Goal: Task Accomplishment & Management: Manage account settings

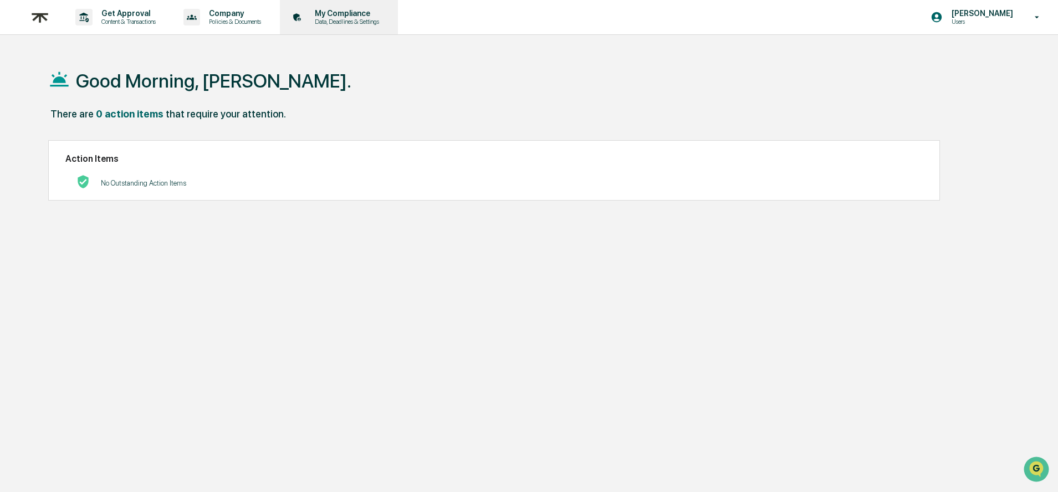
click at [345, 16] on p "My Compliance" at bounding box center [345, 13] width 79 height 9
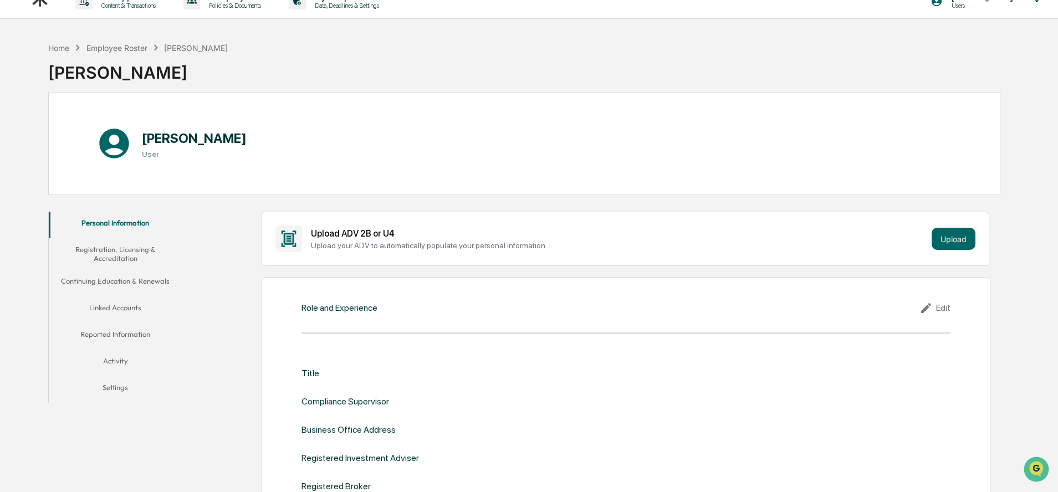
scroll to position [17, 0]
click at [121, 311] on button "Linked Accounts" at bounding box center [115, 309] width 133 height 27
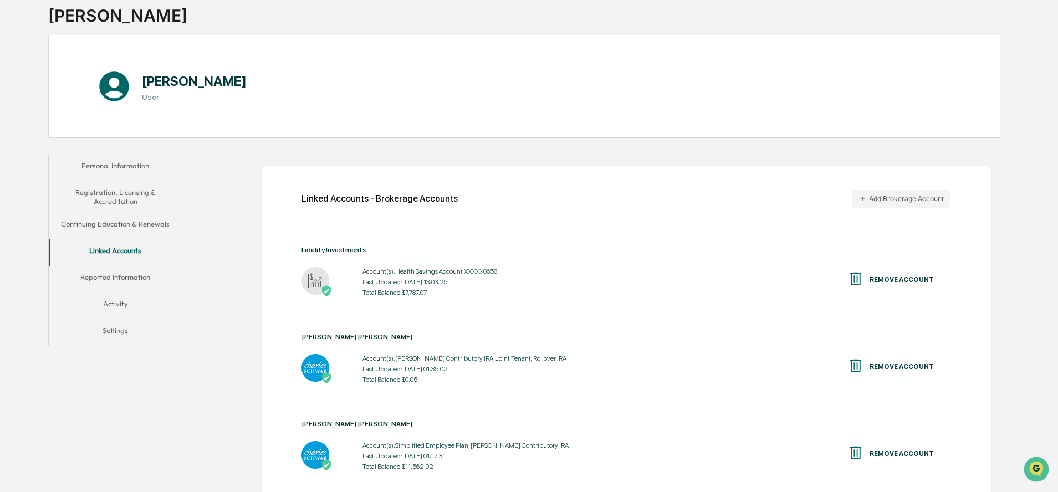
scroll to position [38, 0]
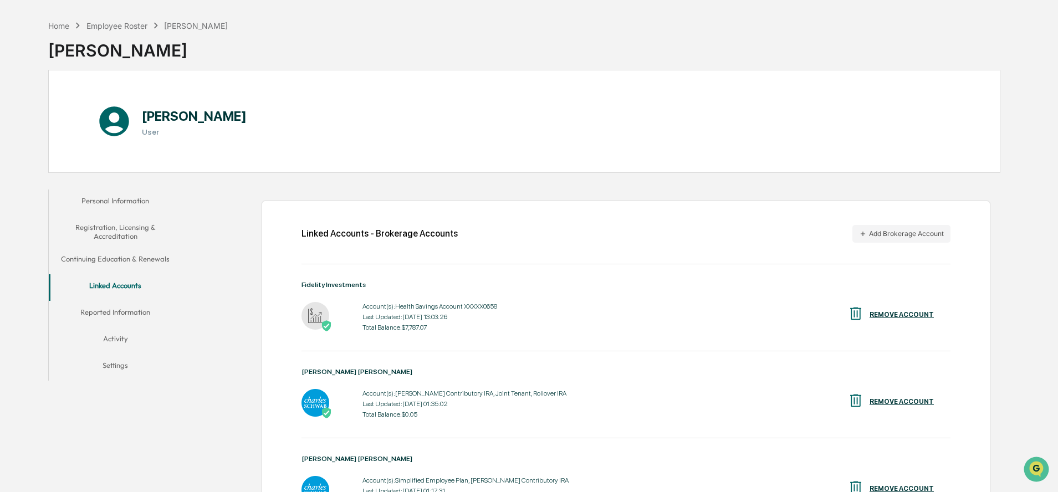
click at [123, 315] on button "Reported Information" at bounding box center [115, 314] width 133 height 27
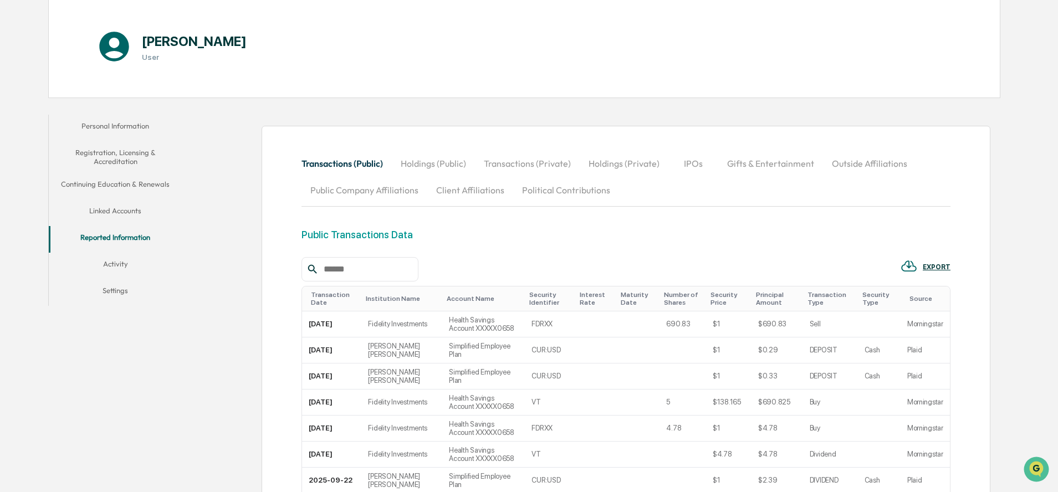
scroll to position [108, 0]
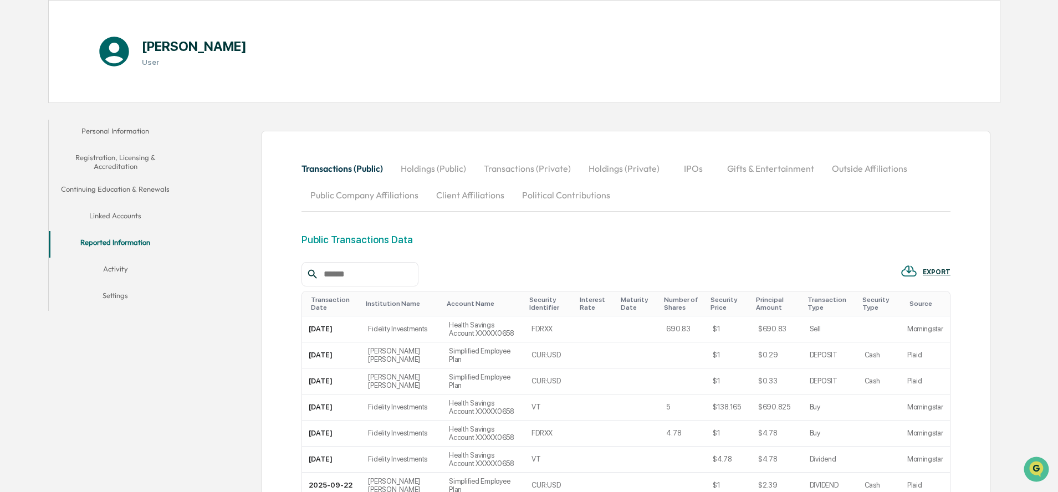
click at [118, 152] on button "Registration, Licensing & Accreditation" at bounding box center [115, 162] width 133 height 32
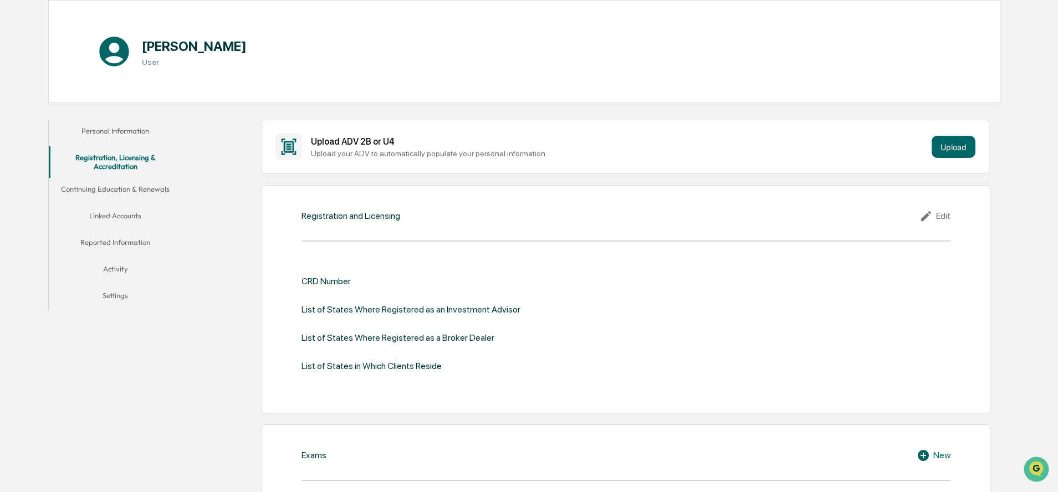
click at [124, 187] on button "Continuing Education & Renewals" at bounding box center [115, 191] width 133 height 27
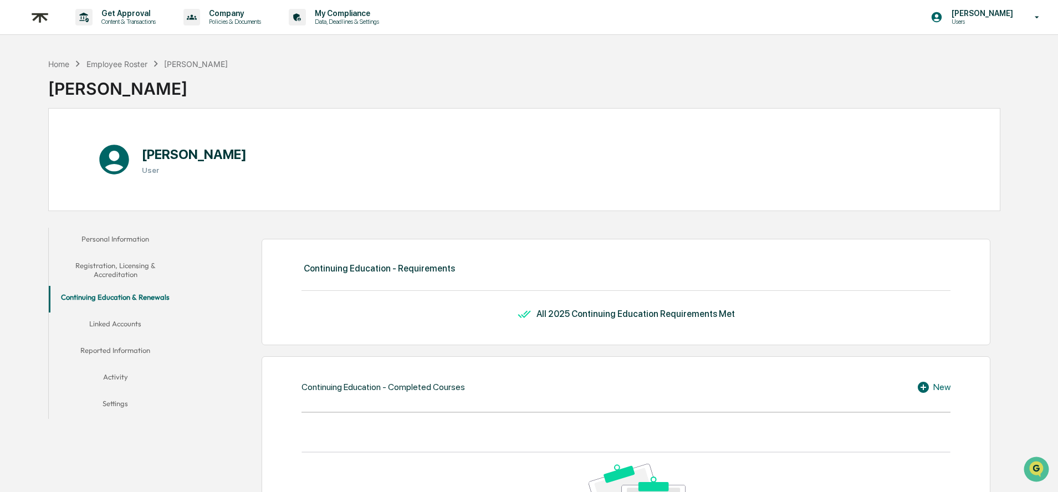
click at [126, 323] on button "Linked Accounts" at bounding box center [115, 326] width 133 height 27
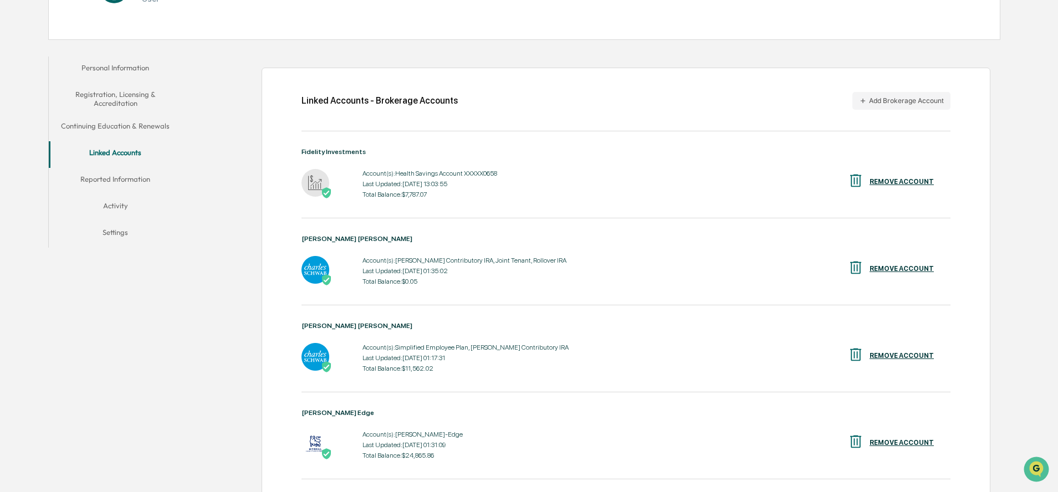
scroll to position [170, 0]
click at [908, 96] on button "Add Brokerage Account" at bounding box center [902, 102] width 98 height 18
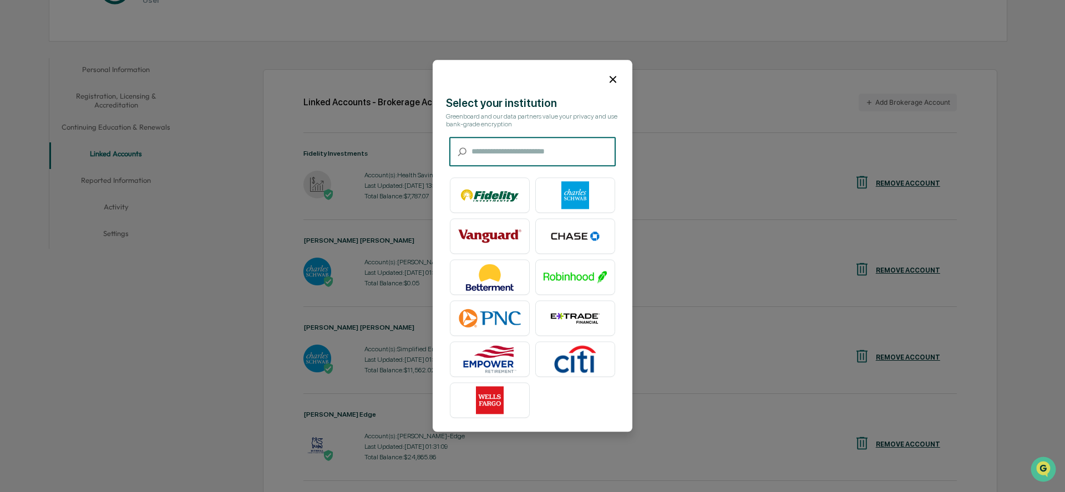
click at [552, 148] on input "text" at bounding box center [543, 152] width 144 height 29
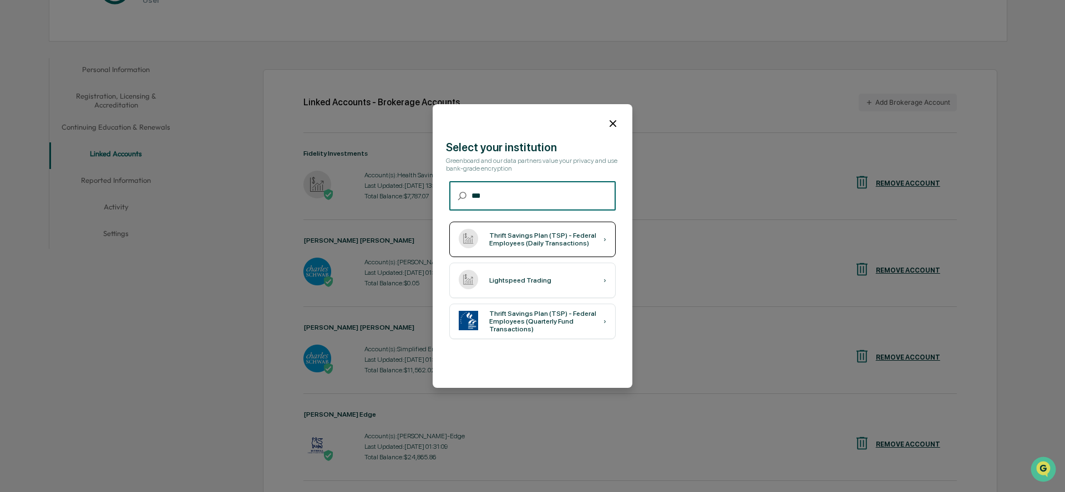
type input "***"
click at [515, 245] on div "Thrift Savings Plan (TSP) - Federal Employees (Daily Transactions)" at bounding box center [546, 240] width 114 height 16
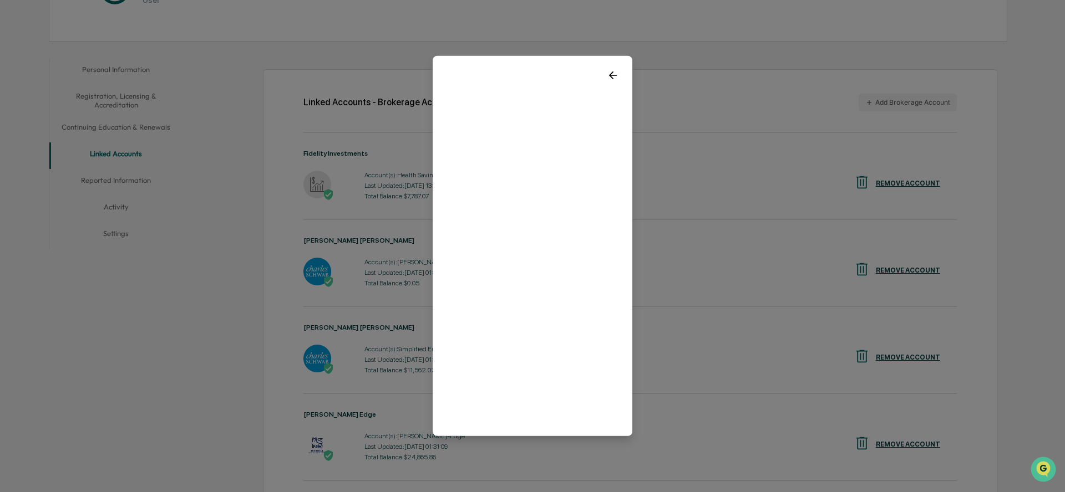
click at [612, 74] on icon at bounding box center [613, 75] width 12 height 12
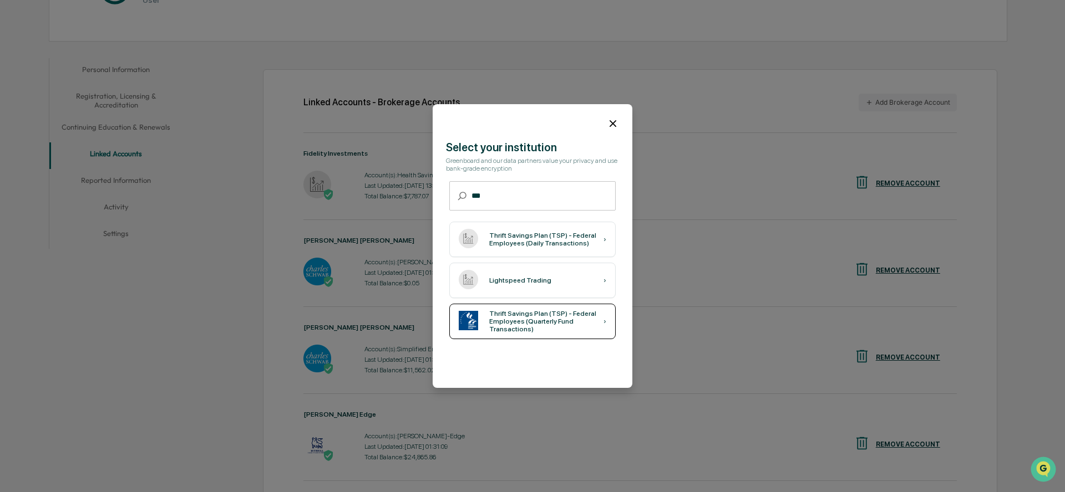
click at [544, 315] on div "Thrift Savings Plan (TSP) - Federal Employees (Quarterly Fund Transactions)" at bounding box center [546, 321] width 114 height 23
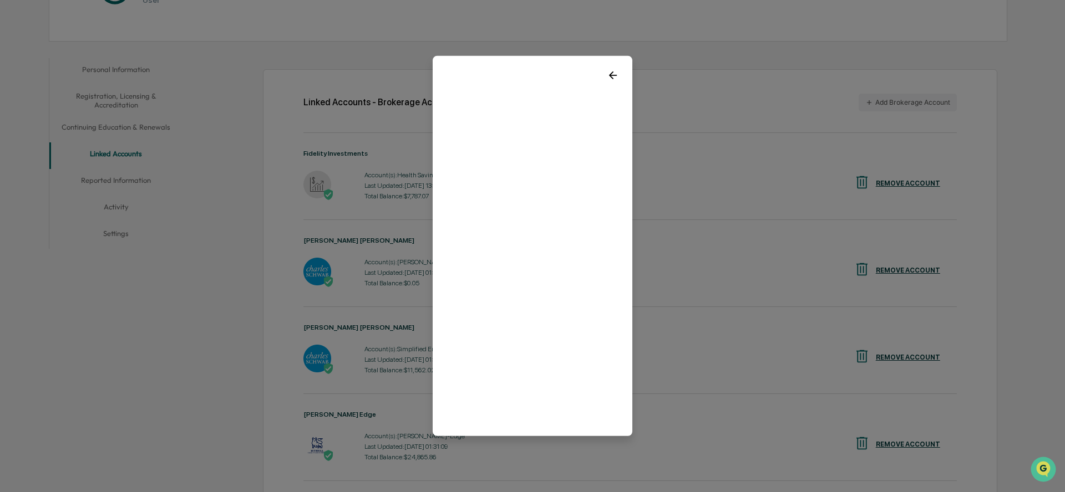
click at [614, 75] on icon at bounding box center [613, 75] width 12 height 12
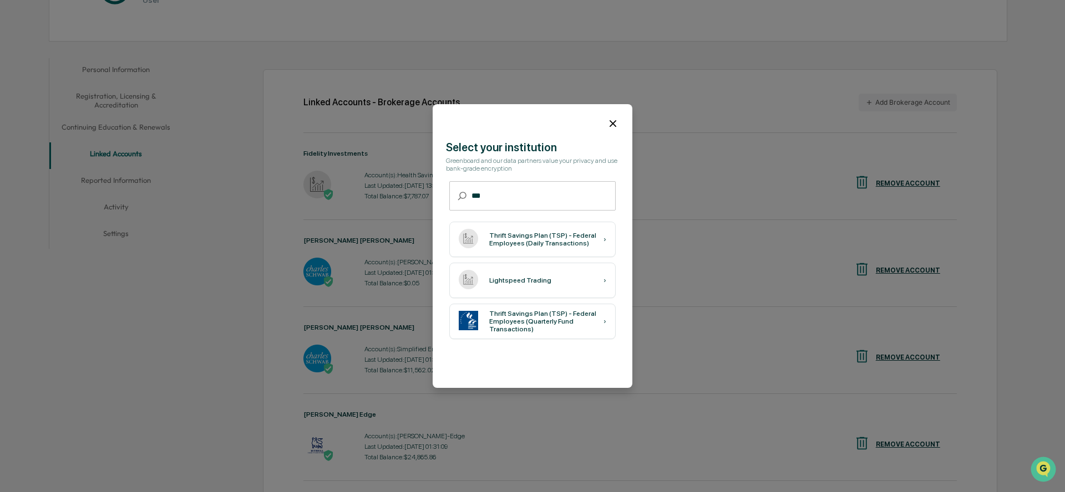
click at [614, 123] on icon at bounding box center [613, 124] width 12 height 12
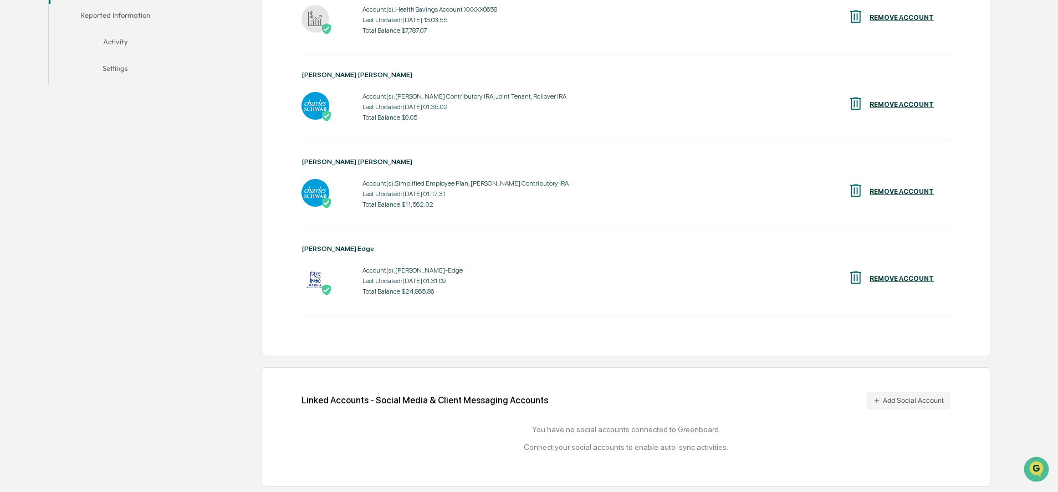
scroll to position [0, 0]
